Goal: Information Seeking & Learning: Learn about a topic

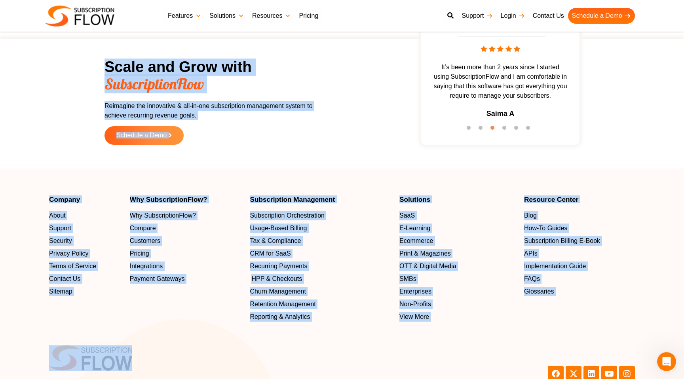
scroll to position [6953, 0]
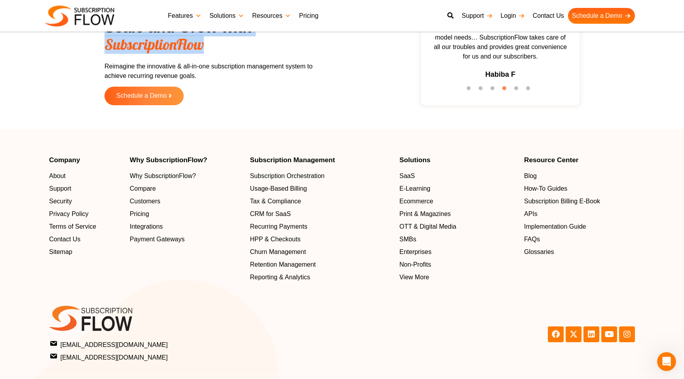
drag, startPoint x: 244, startPoint y: 256, endPoint x: 316, endPoint y: 48, distance: 220.6
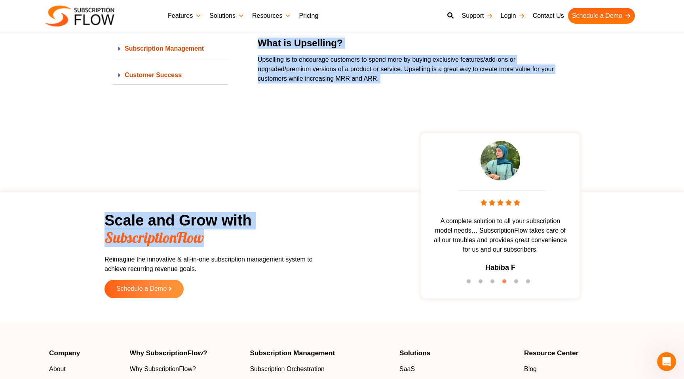
scroll to position [6732, 0]
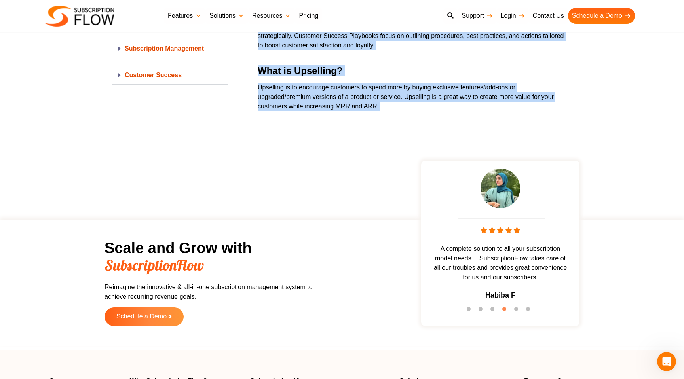
copy div "What are Payment Methods? Payment methods are the different options your custom…"
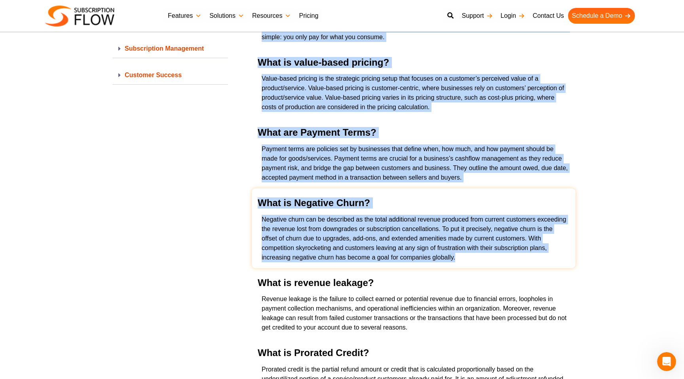
drag, startPoint x: 227, startPoint y: 138, endPoint x: 260, endPoint y: 256, distance: 122.6
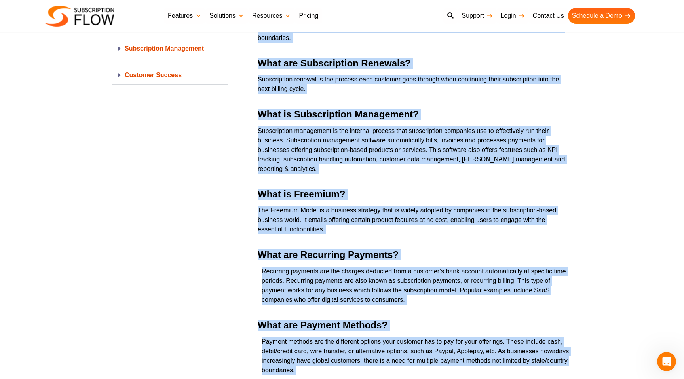
scroll to position [0, 0]
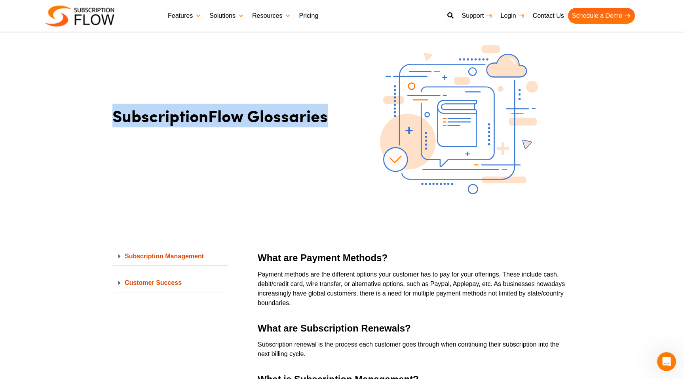
drag, startPoint x: 117, startPoint y: 117, endPoint x: 325, endPoint y: 116, distance: 208.0
click at [325, 116] on h1 "SubscriptionFlow Glossaries" at bounding box center [225, 115] width 226 height 21
copy h1 "SubscriptionFlow Glossaries"
